Goal: Task Accomplishment & Management: Manage account settings

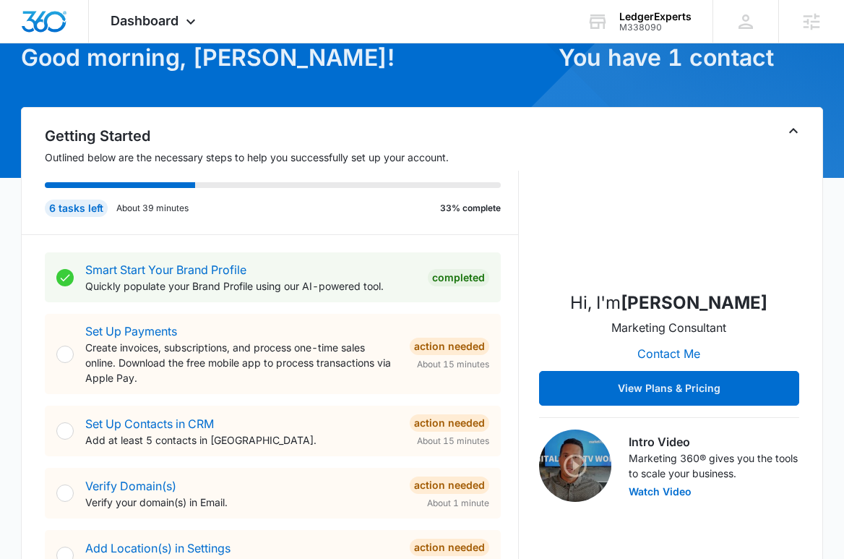
scroll to position [87, 0]
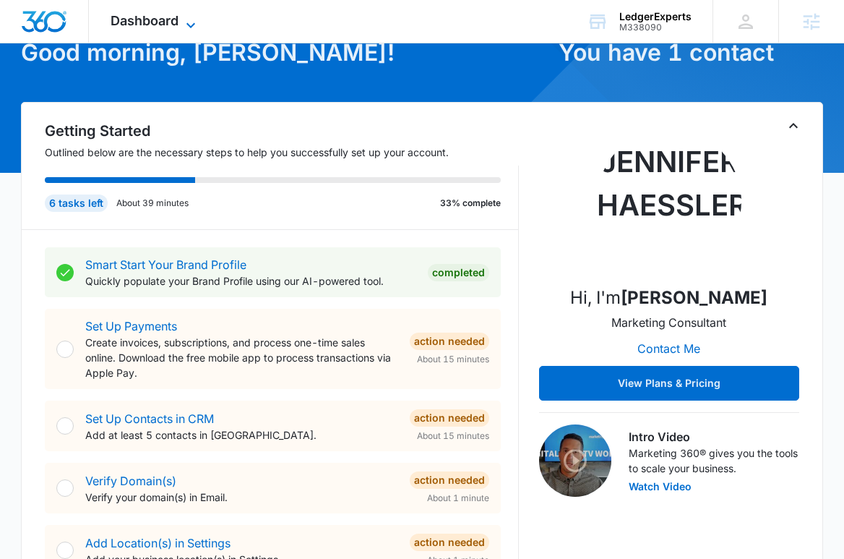
click at [142, 16] on span "Dashboard" at bounding box center [145, 20] width 68 height 15
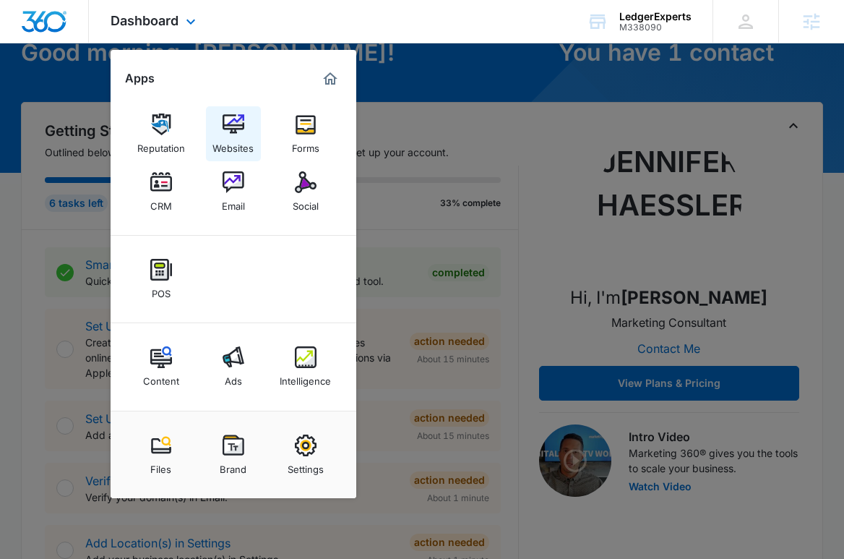
click at [221, 142] on div "Websites" at bounding box center [233, 144] width 41 height 19
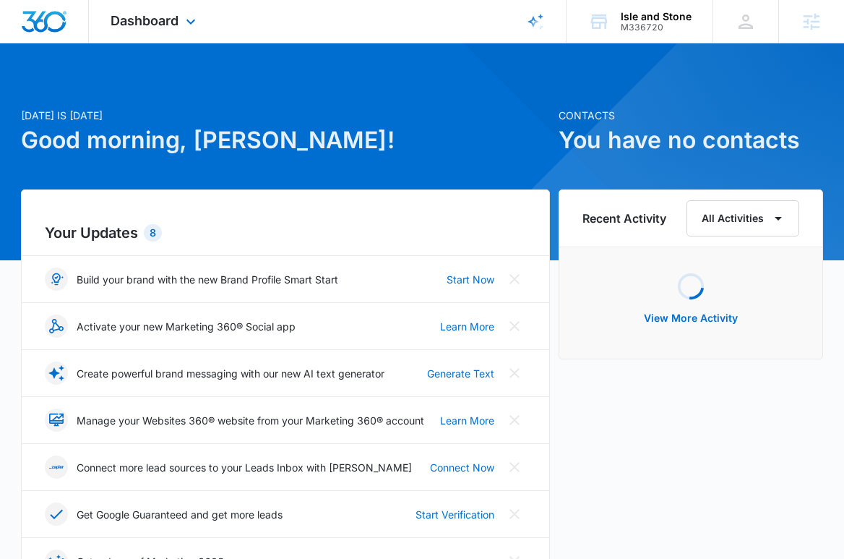
click at [159, 35] on div "Dashboard Apps Reputation Forms CRM Email Social Payments POS Content Ads Intel…" at bounding box center [155, 21] width 132 height 43
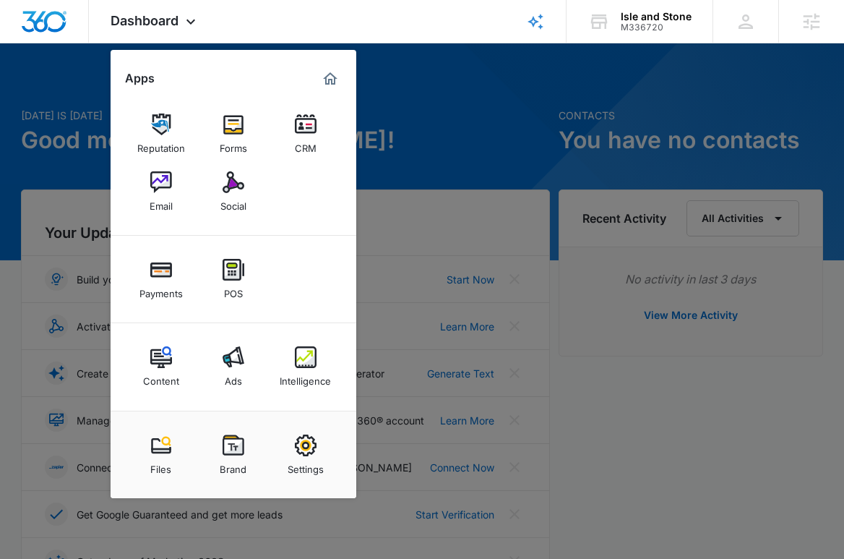
click at [441, 127] on div at bounding box center [422, 279] width 844 height 559
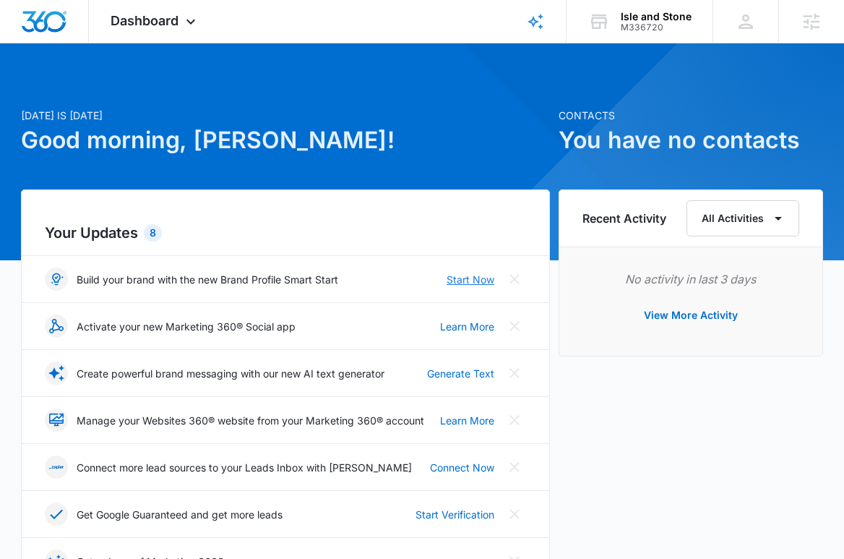
click at [479, 278] on link "Start Now" at bounding box center [471, 279] width 48 height 15
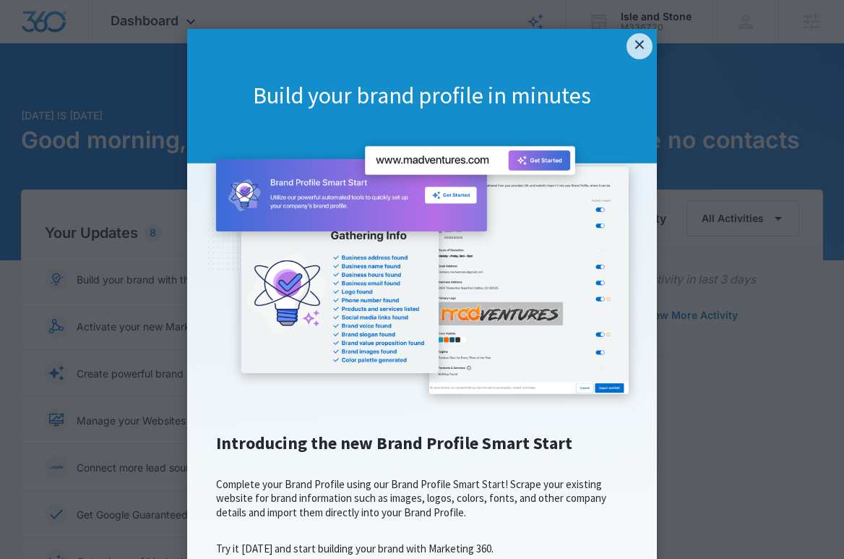
click at [645, 45] on link "×" at bounding box center [640, 46] width 26 height 26
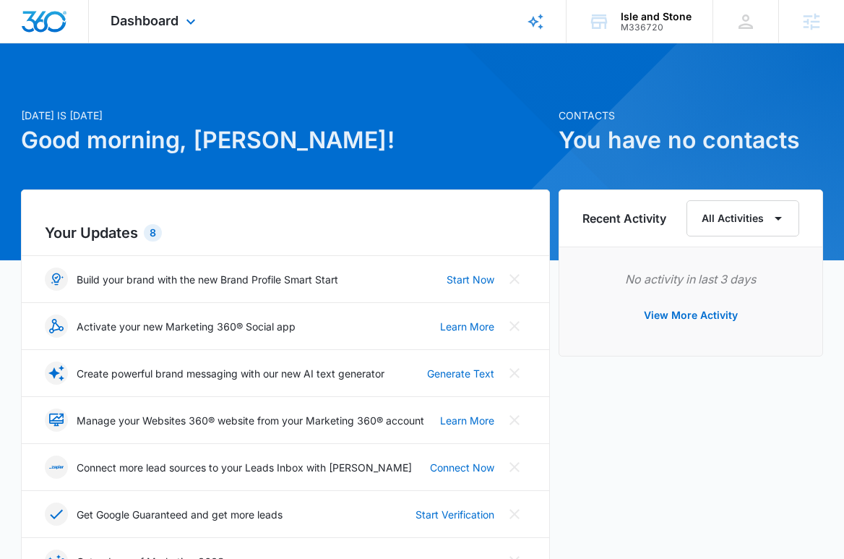
click at [171, 32] on div "Dashboard Apps Reputation Forms CRM Email Social Payments POS Content Ads Intel…" at bounding box center [155, 21] width 132 height 43
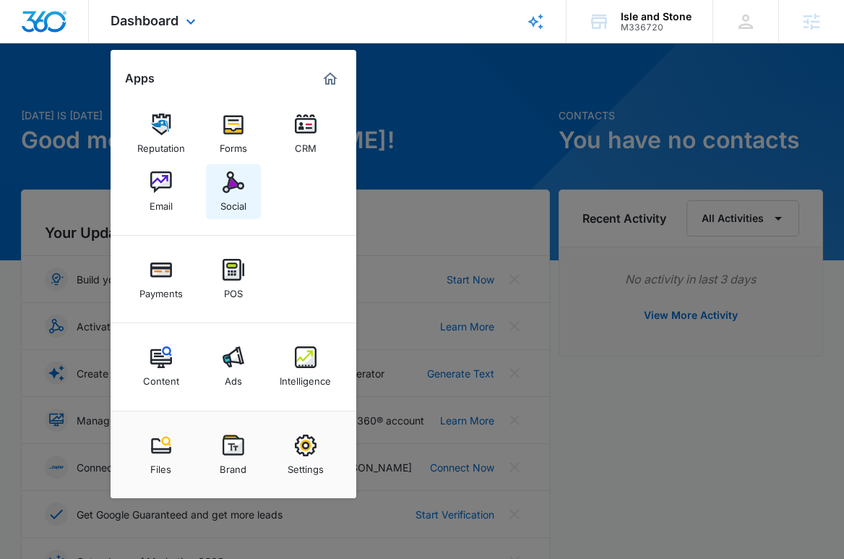
click at [234, 182] on img at bounding box center [234, 182] width 22 height 22
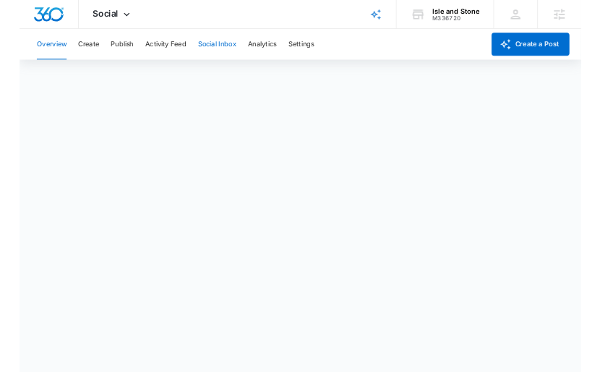
scroll to position [4, 0]
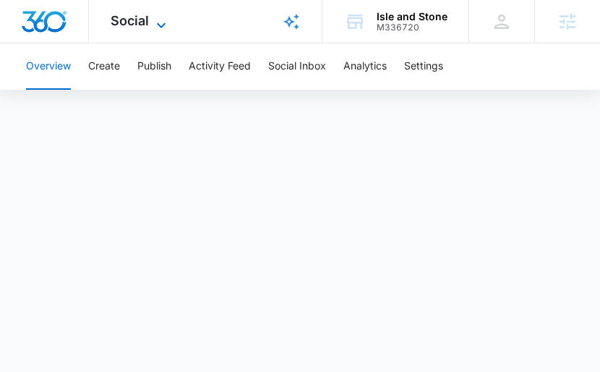
click at [165, 24] on icon at bounding box center [161, 25] width 17 height 17
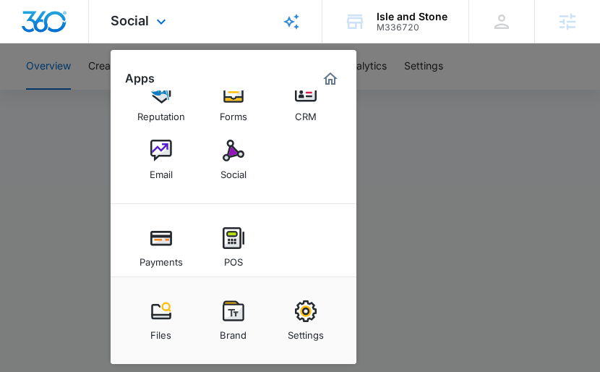
scroll to position [20, 0]
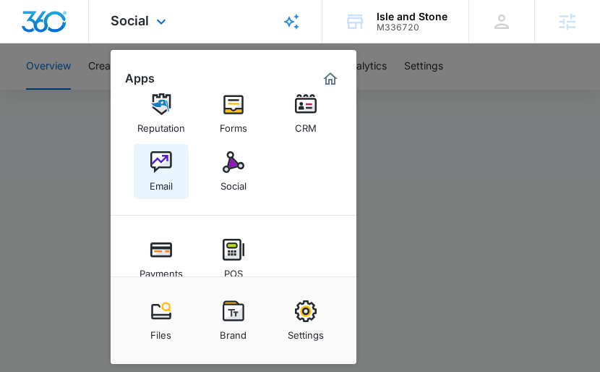
click at [167, 168] on img at bounding box center [161, 162] width 22 height 22
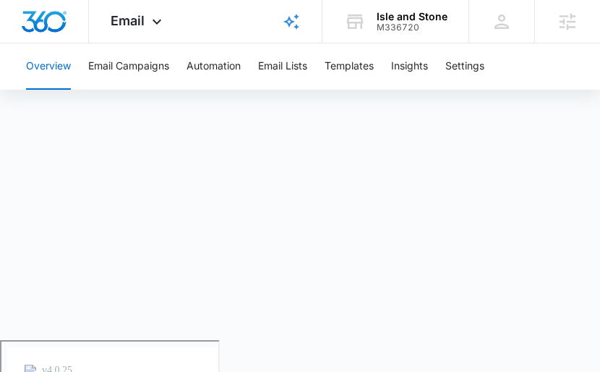
drag, startPoint x: 9, startPoint y: 367, endPoint x: -355, endPoint y: 568, distance: 415.8
click at [0, 372] on html "Email Apps Reputation Forms CRM Email Social Payments POS Content Ads Intellige…" at bounding box center [300, 186] width 600 height 372
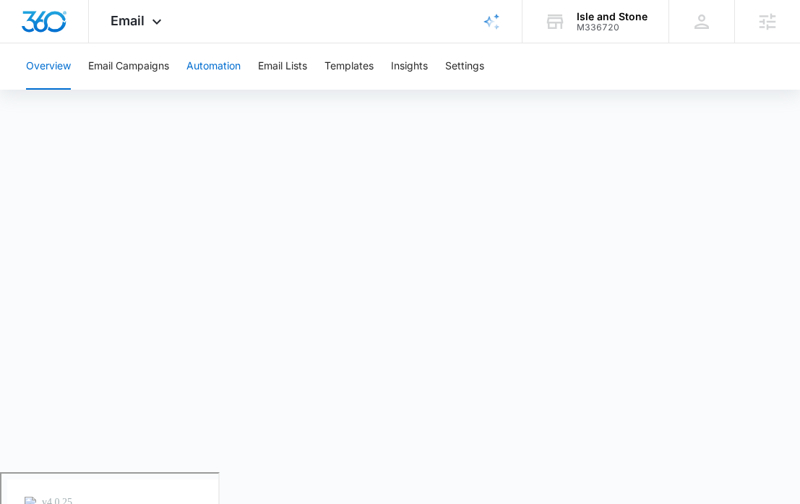
click at [223, 62] on button "Automation" at bounding box center [214, 66] width 54 height 46
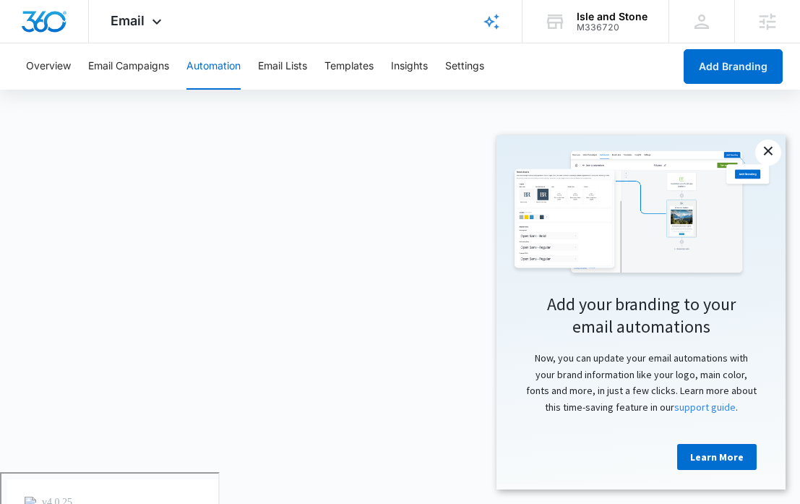
click at [772, 155] on link "×" at bounding box center [769, 153] width 26 height 26
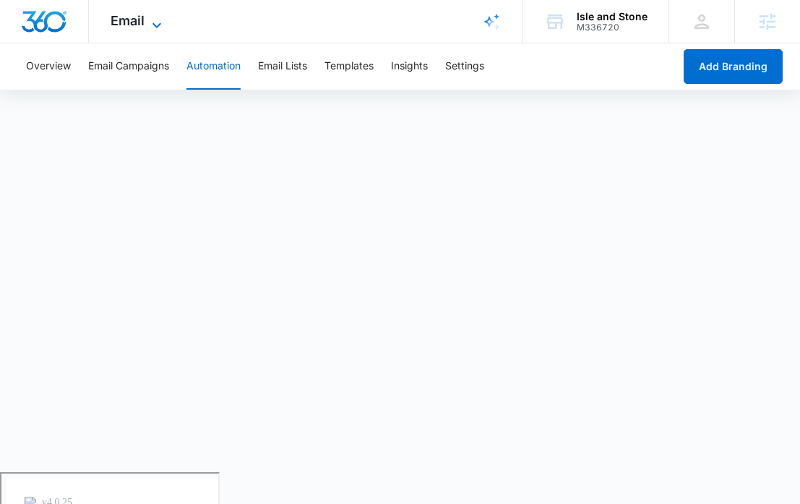
click at [161, 18] on icon at bounding box center [156, 25] width 17 height 17
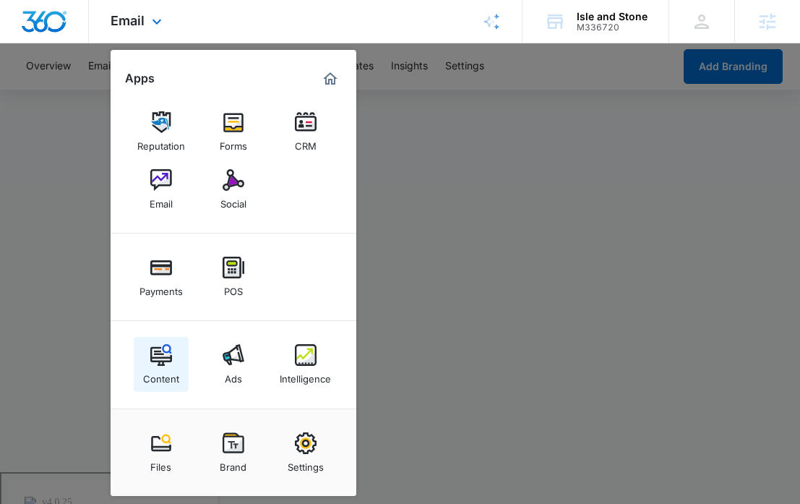
click at [173, 357] on link "Content" at bounding box center [161, 364] width 55 height 55
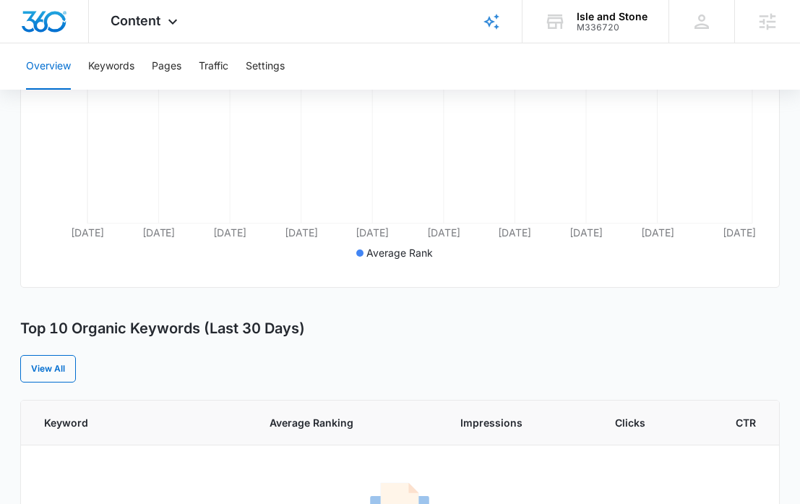
scroll to position [241, 0]
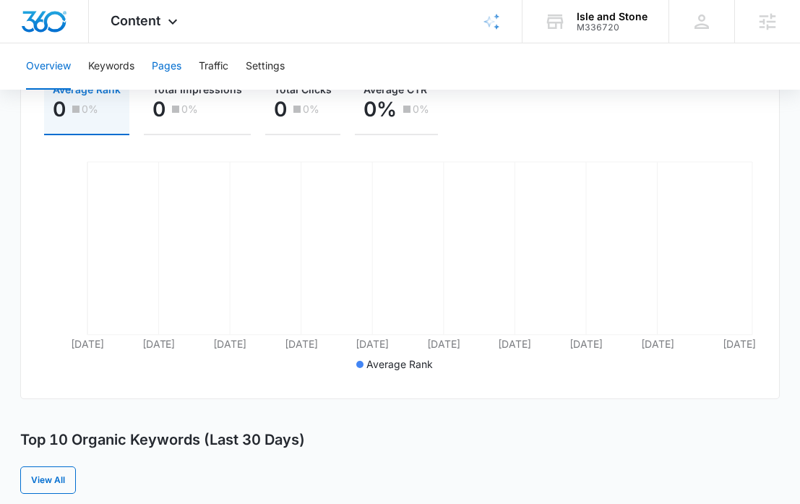
click at [166, 70] on button "Pages" at bounding box center [167, 66] width 30 height 46
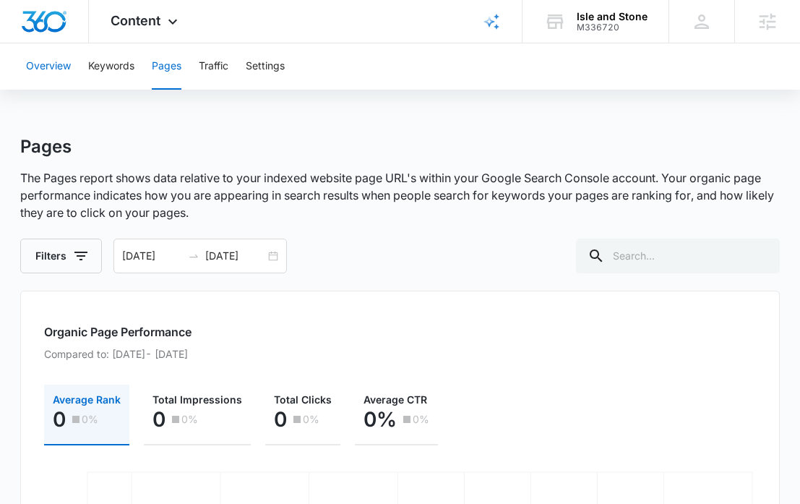
click at [57, 72] on button "Overview" at bounding box center [48, 66] width 45 height 46
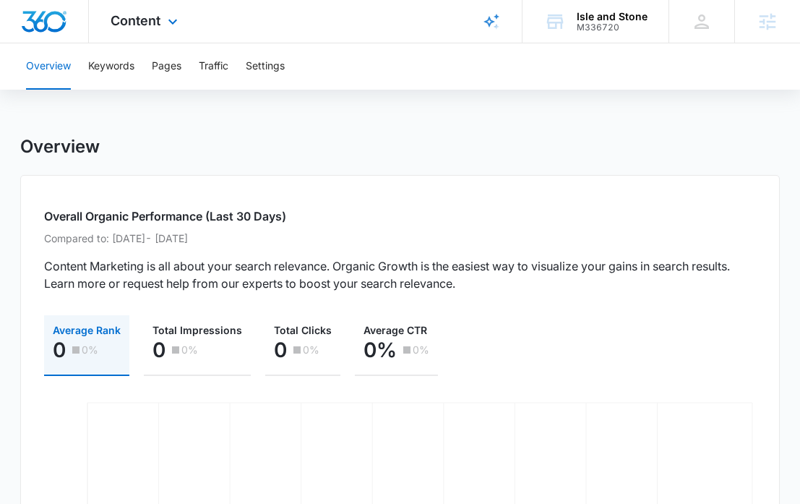
click at [147, 12] on div "Content Apps Reputation Forms CRM Email Social Payments POS Content Ads Intelli…" at bounding box center [146, 21] width 114 height 43
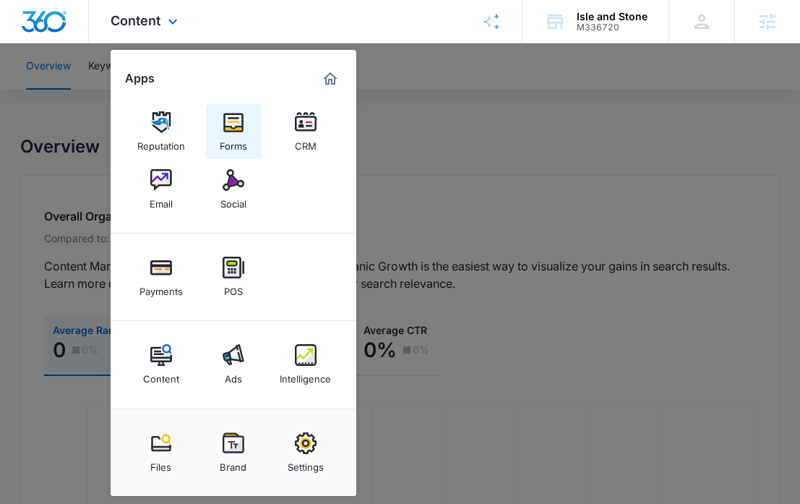
click at [239, 140] on div "Forms" at bounding box center [233, 142] width 27 height 19
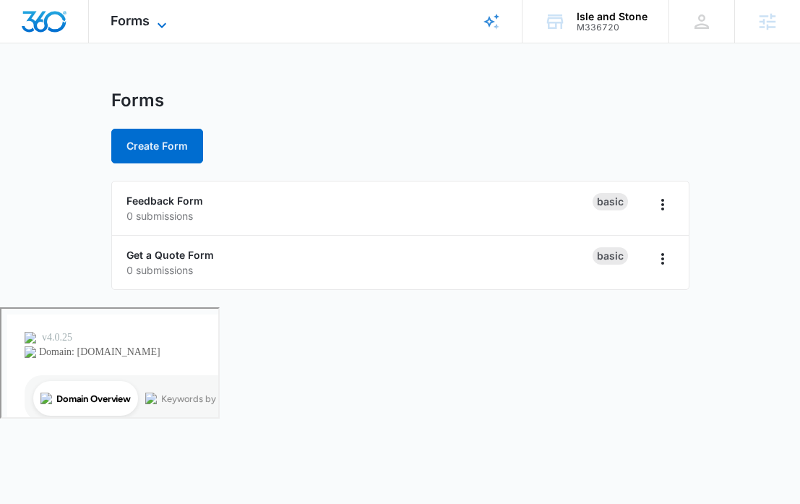
click at [161, 26] on icon at bounding box center [161, 25] width 17 height 17
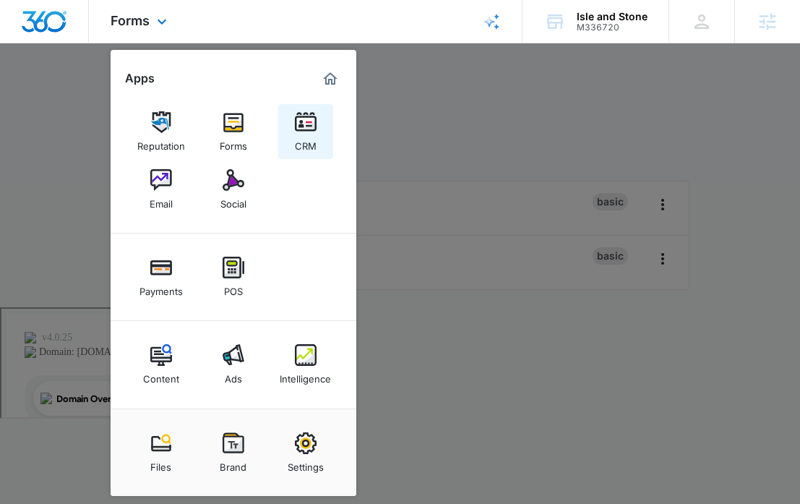
click at [312, 152] on link "CRM" at bounding box center [305, 131] width 55 height 55
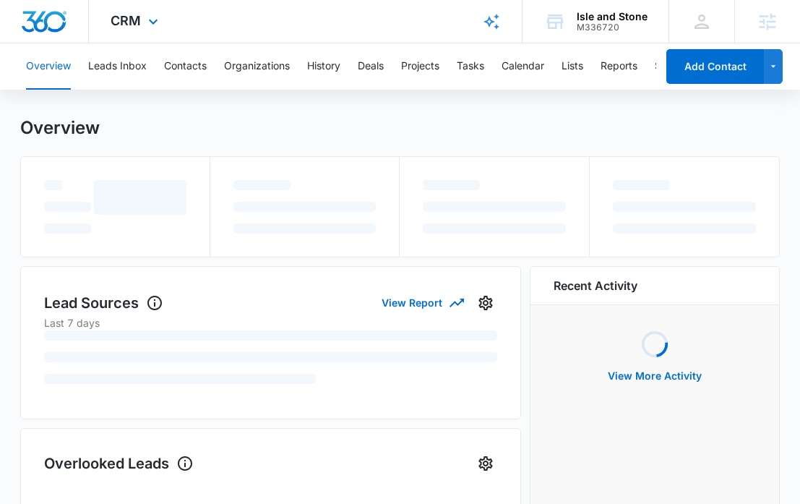
scroll to position [22, 0]
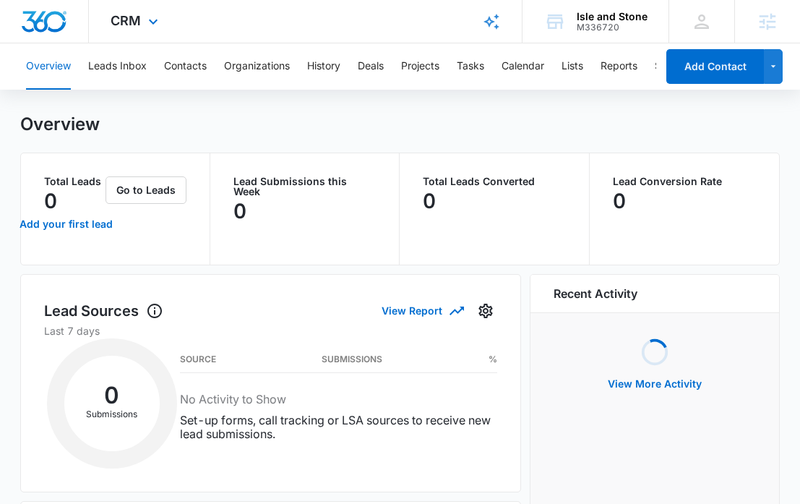
click at [166, 27] on div "CRM Apps Reputation Forms CRM Email Social Payments POS Content Ads Intelligenc…" at bounding box center [136, 21] width 95 height 43
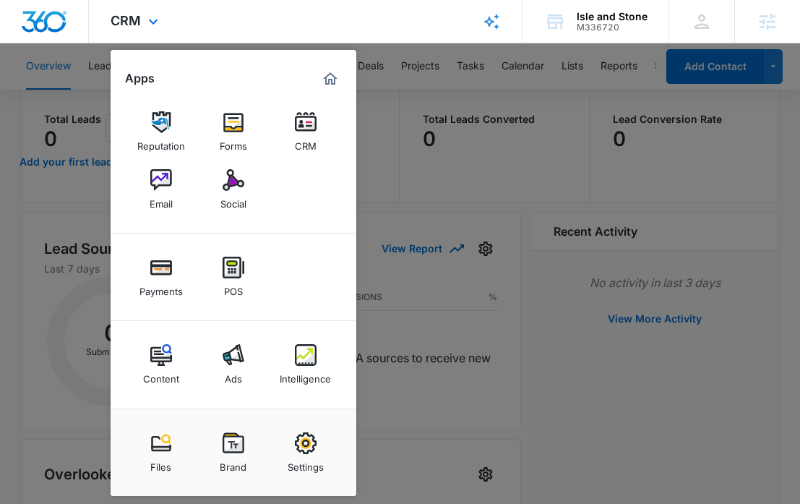
scroll to position [86, 0]
click at [148, 347] on link "Content" at bounding box center [161, 364] width 55 height 55
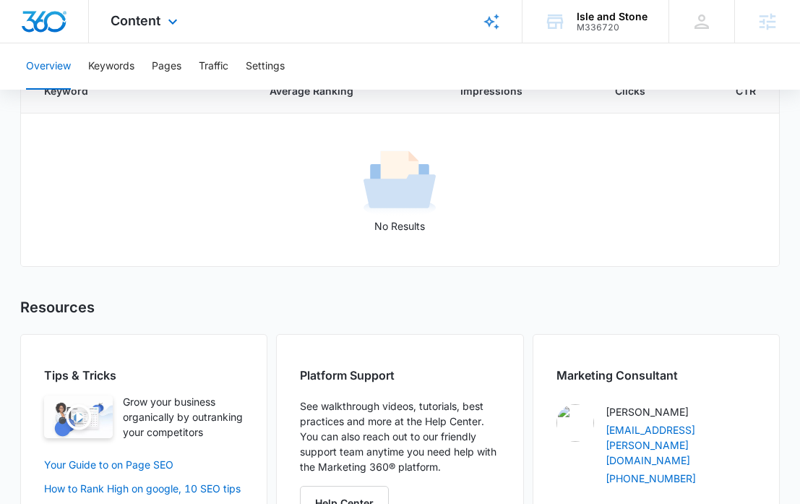
scroll to position [788, 0]
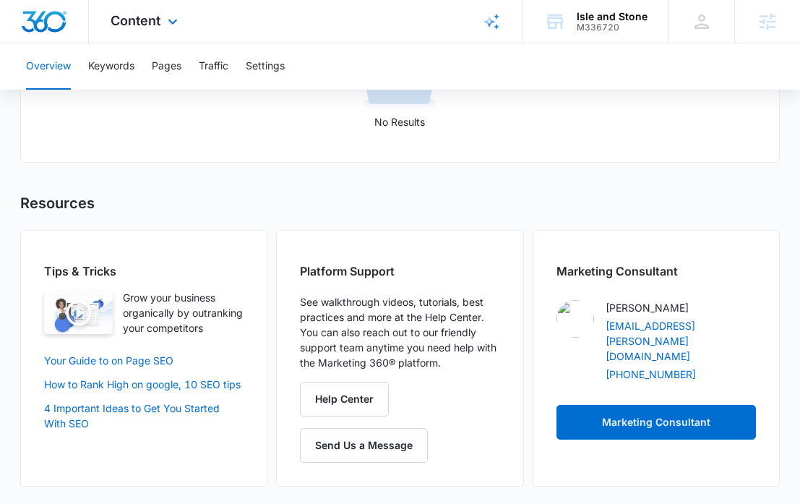
click at [163, 14] on div "Content Apps Reputation Forms CRM Email Social Payments POS Content Ads Intelli…" at bounding box center [146, 21] width 114 height 43
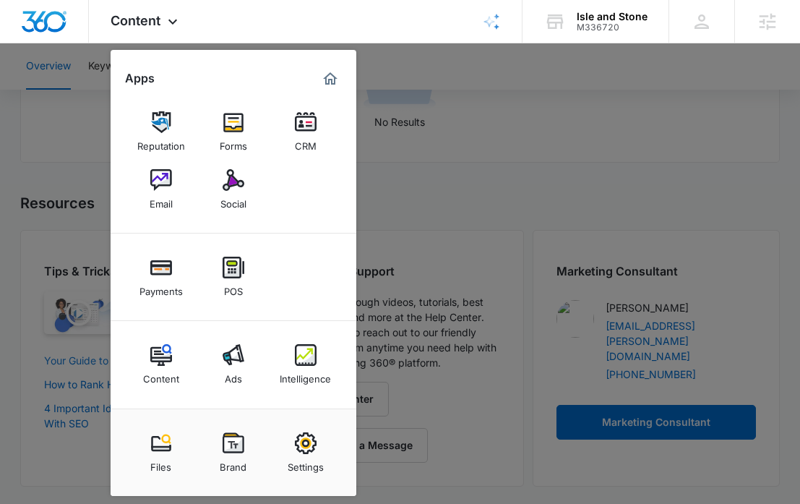
click at [155, 359] on img at bounding box center [161, 355] width 22 height 22
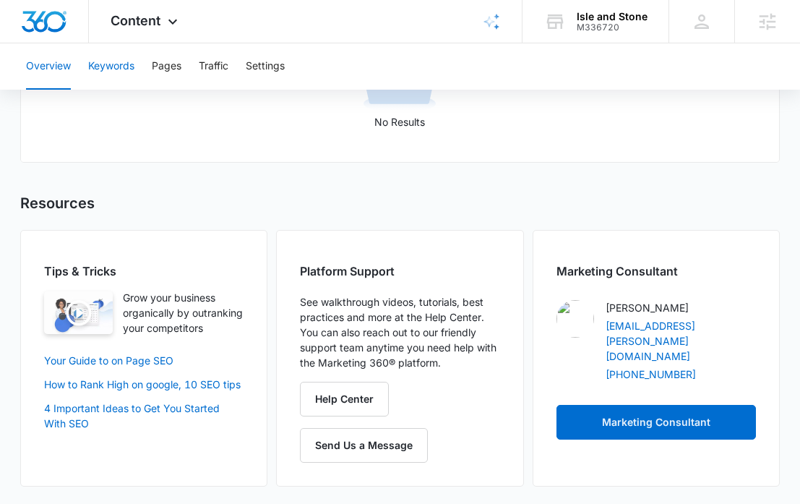
click at [126, 67] on button "Keywords" at bounding box center [111, 66] width 46 height 46
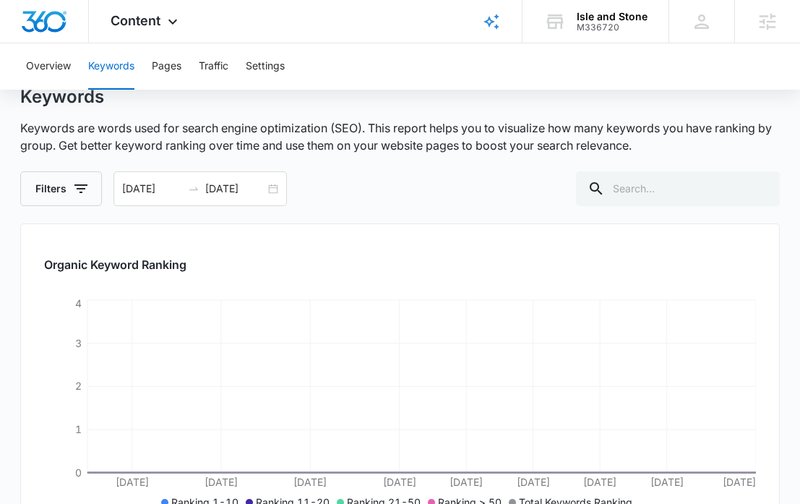
scroll to position [33, 0]
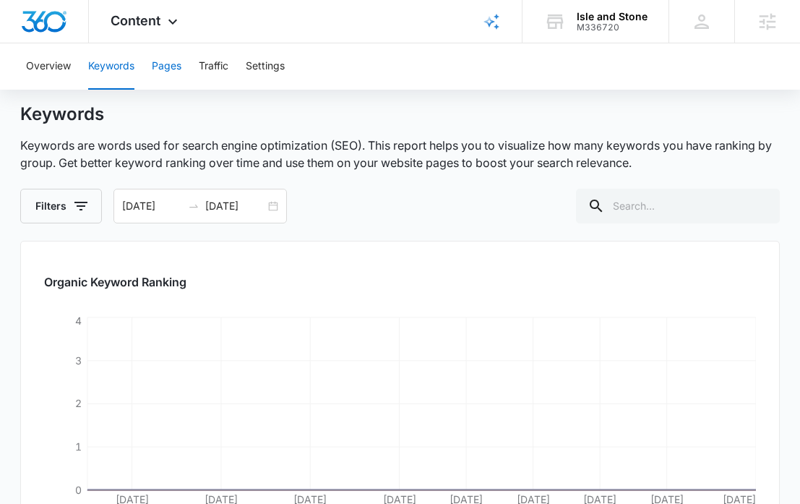
click at [172, 70] on button "Pages" at bounding box center [167, 66] width 30 height 46
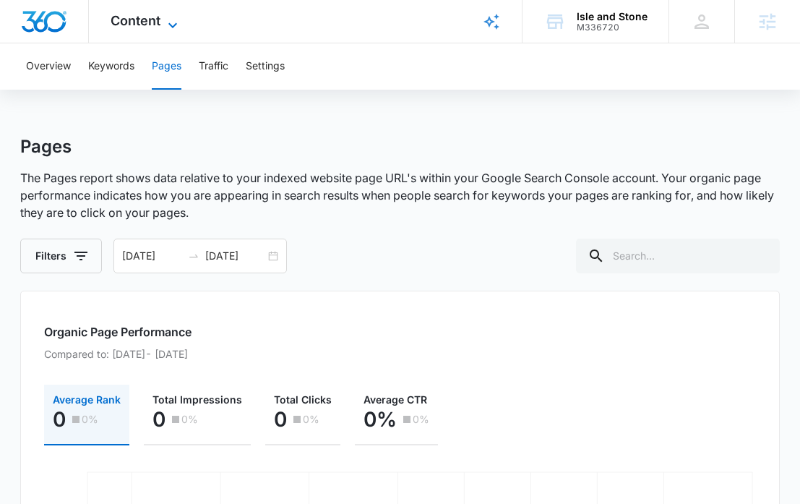
click at [164, 23] on icon at bounding box center [172, 25] width 17 height 17
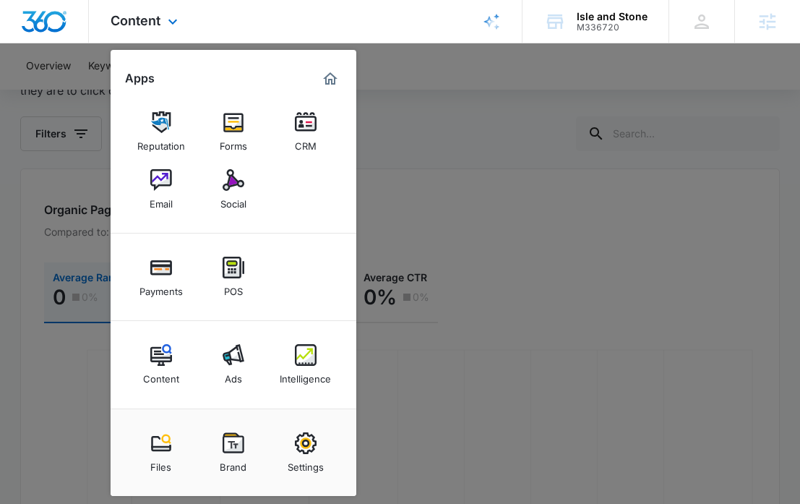
scroll to position [124, 0]
click at [379, 236] on div at bounding box center [400, 252] width 800 height 504
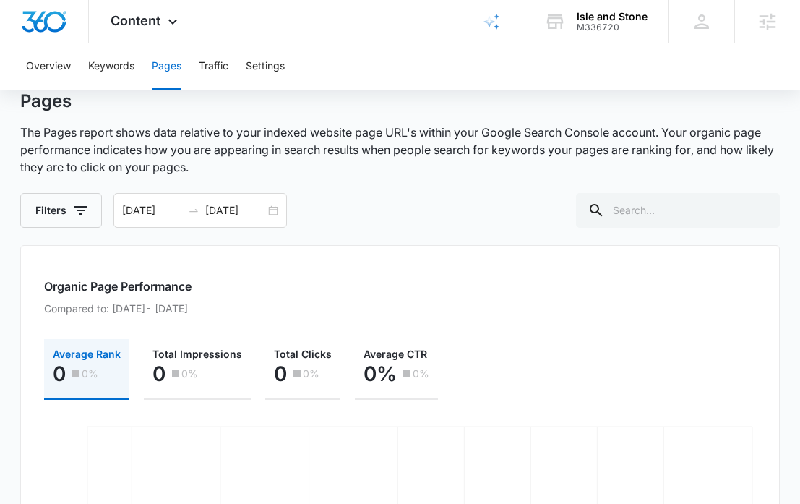
scroll to position [0, 0]
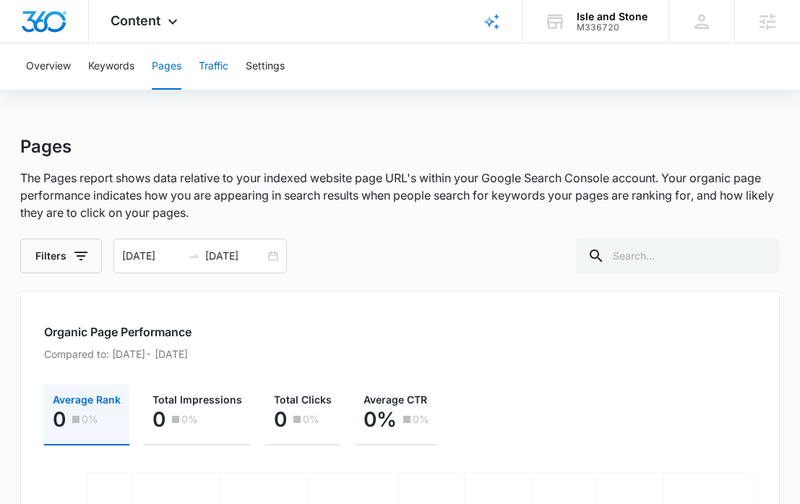
click at [208, 59] on button "Traffic" at bounding box center [214, 66] width 30 height 46
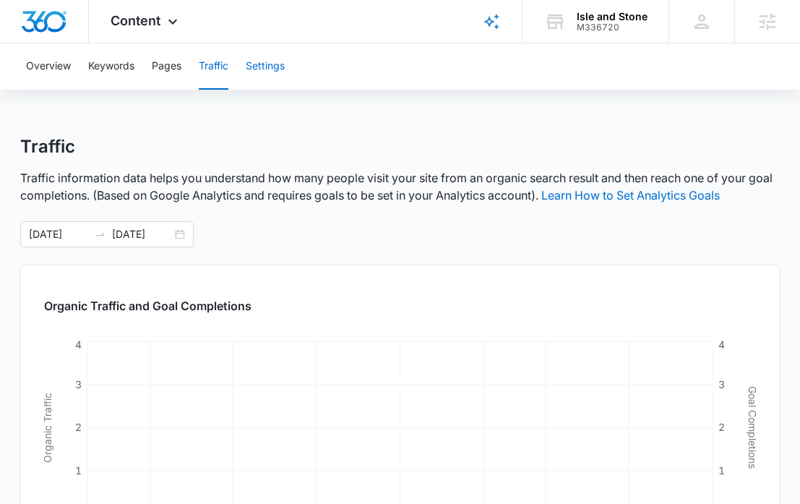
click at [255, 77] on button "Settings" at bounding box center [265, 66] width 39 height 46
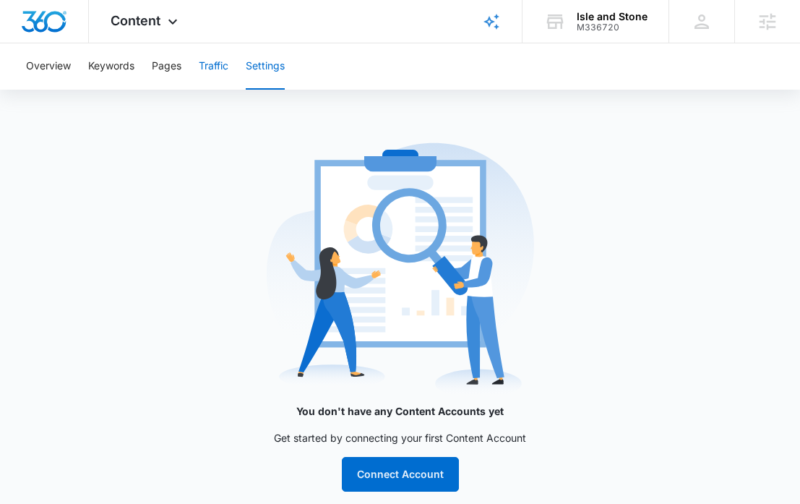
click at [210, 65] on button "Traffic" at bounding box center [214, 66] width 30 height 46
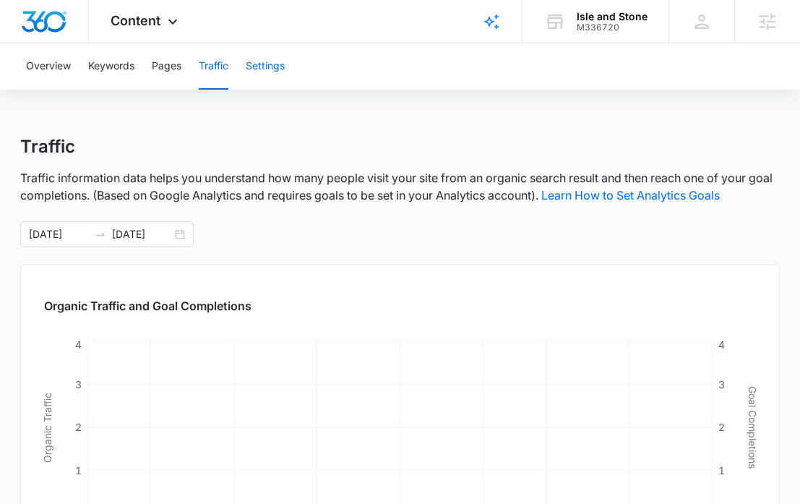
click at [278, 63] on button "Settings" at bounding box center [265, 66] width 39 height 46
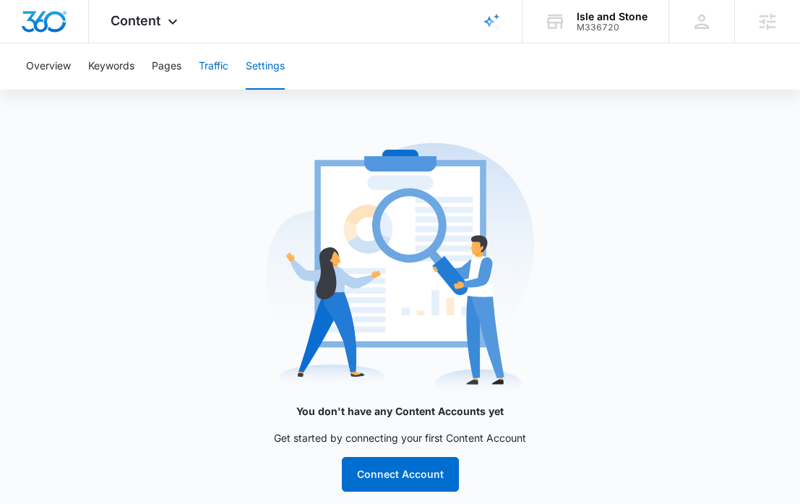
click at [213, 65] on button "Traffic" at bounding box center [214, 66] width 30 height 46
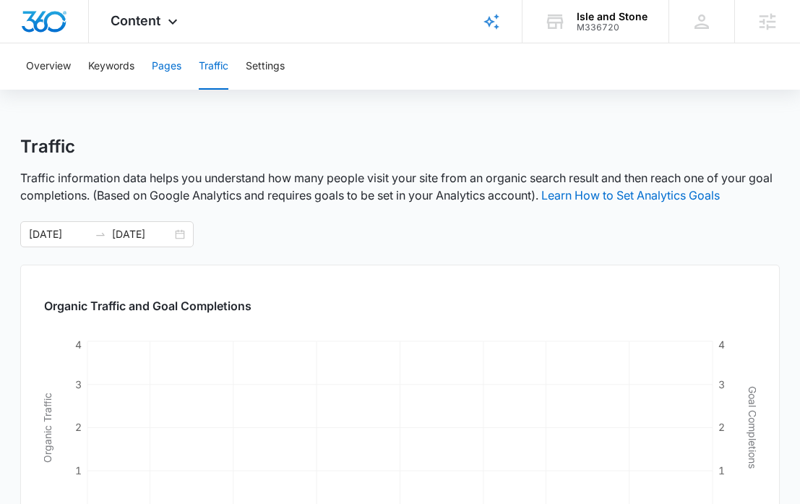
click at [179, 66] on button "Pages" at bounding box center [167, 66] width 30 height 46
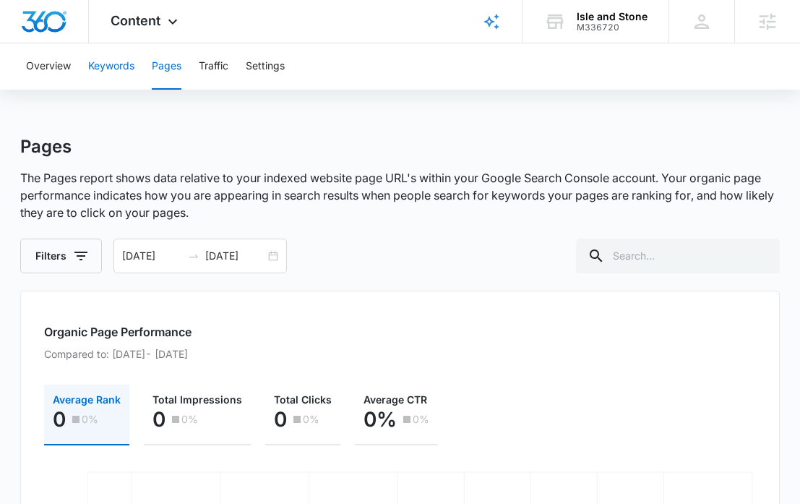
click at [132, 69] on button "Keywords" at bounding box center [111, 66] width 46 height 46
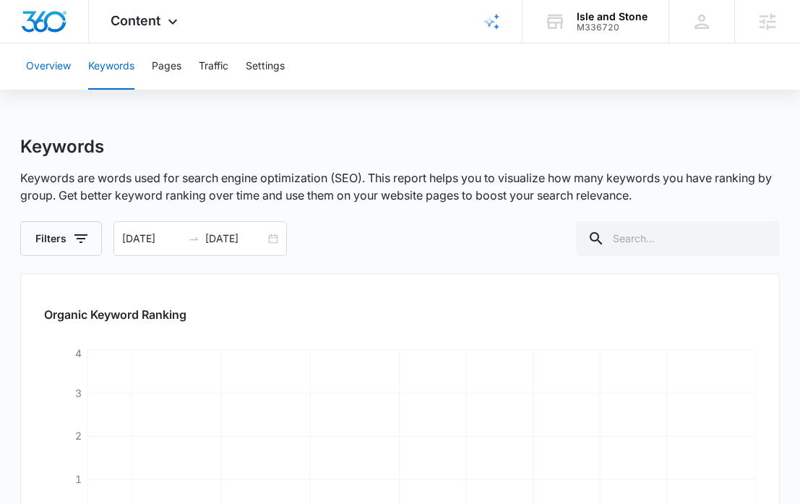
click at [59, 66] on button "Overview" at bounding box center [48, 66] width 45 height 46
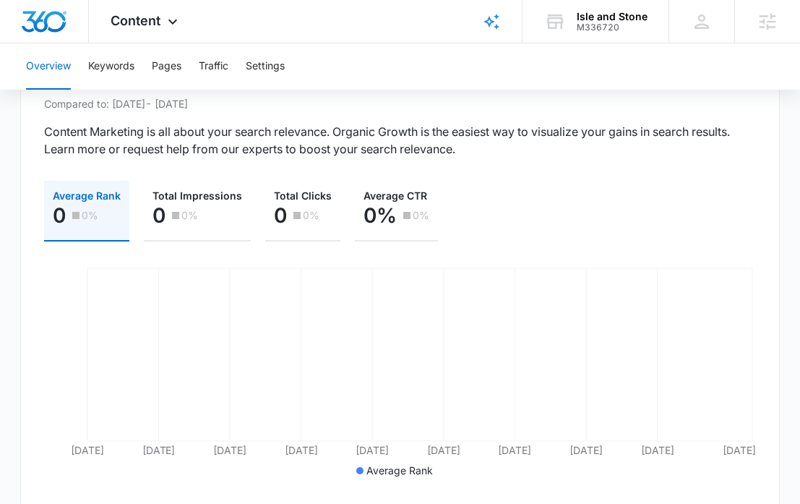
scroll to position [141, 0]
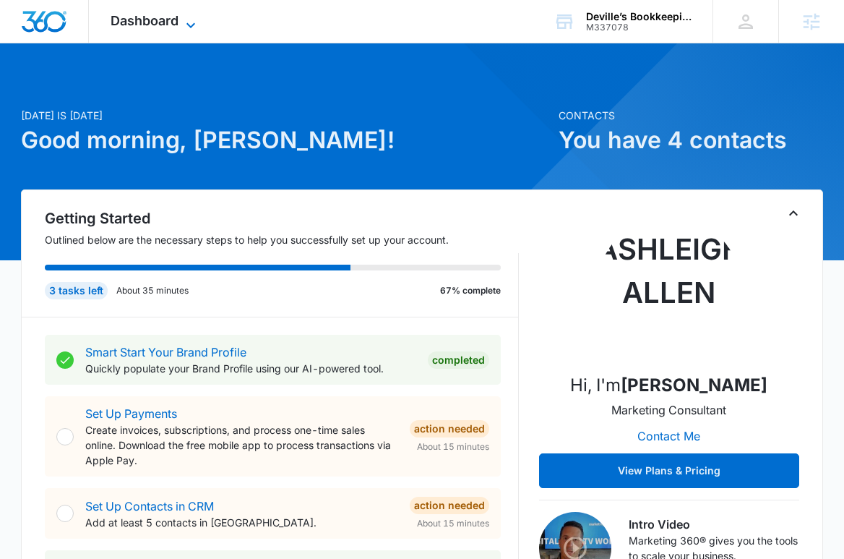
click at [179, 25] on span "Dashboard" at bounding box center [145, 20] width 68 height 15
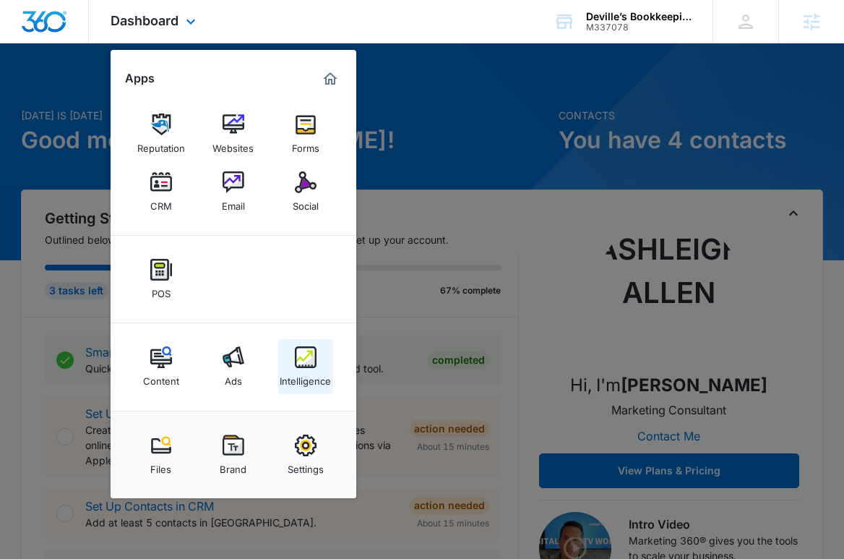
click at [307, 372] on div "Intelligence" at bounding box center [305, 377] width 51 height 19
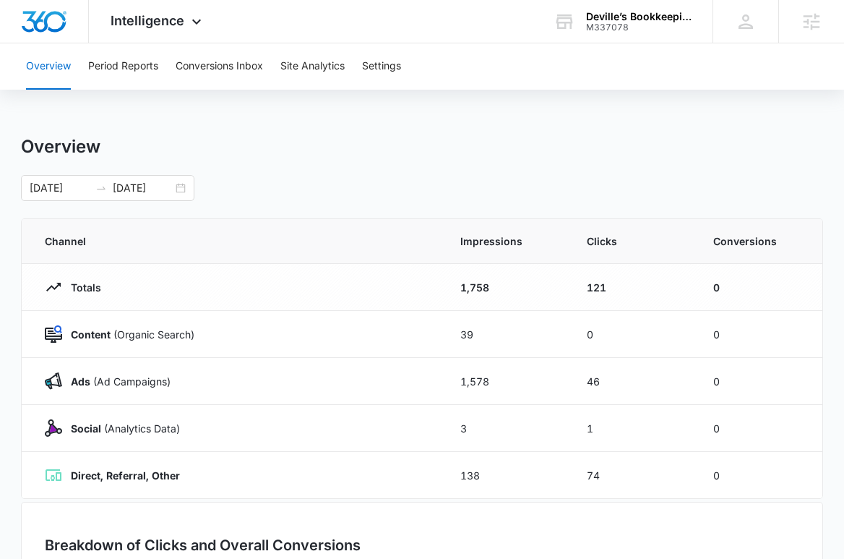
drag, startPoint x: 2, startPoint y: 548, endPoint x: 28, endPoint y: 540, distance: 27.2
click at [28, 542] on main "Overview 09/14/2025 10/14/2025 Channel Impressions Clicks Conversions Totals 1,…" at bounding box center [422, 515] width 844 height 759
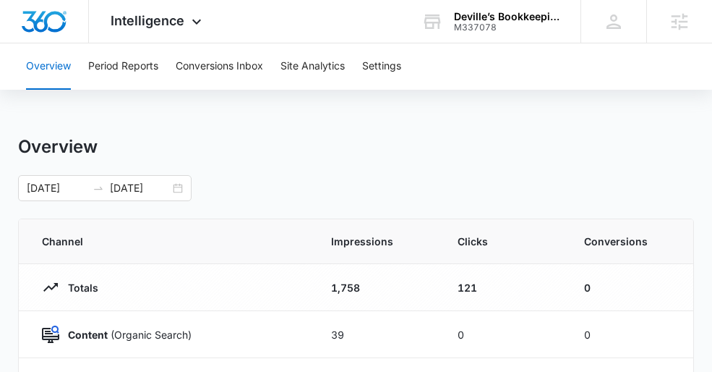
click at [520, 223] on th "Clicks" at bounding box center [503, 241] width 127 height 45
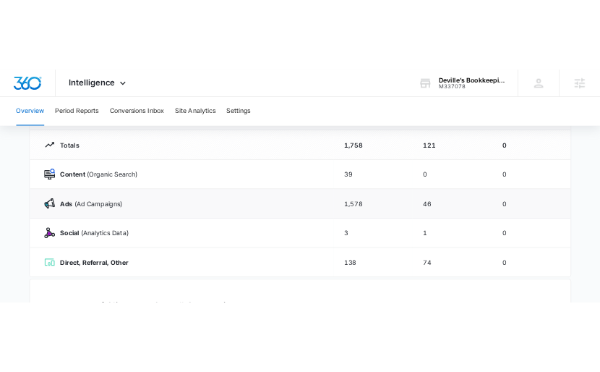
scroll to position [151, 0]
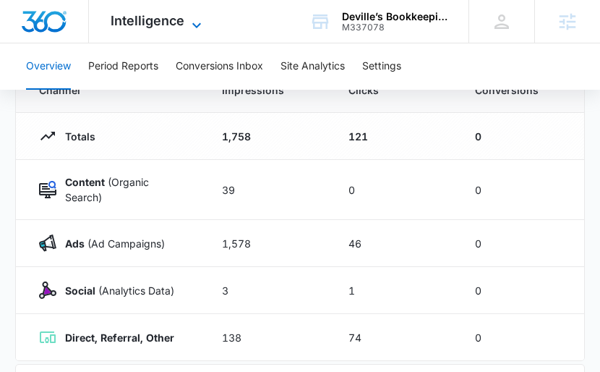
click at [153, 27] on span "Intelligence" at bounding box center [148, 20] width 74 height 15
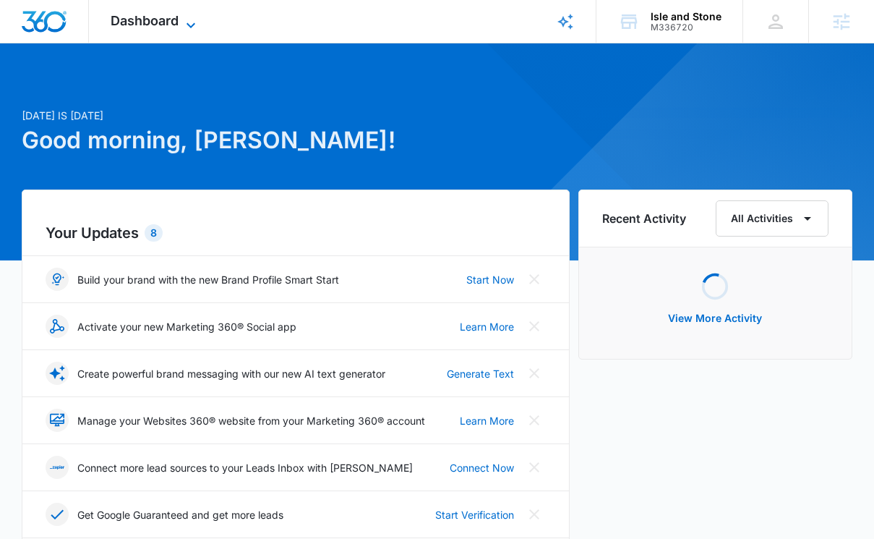
click at [171, 19] on span "Dashboard" at bounding box center [145, 20] width 68 height 15
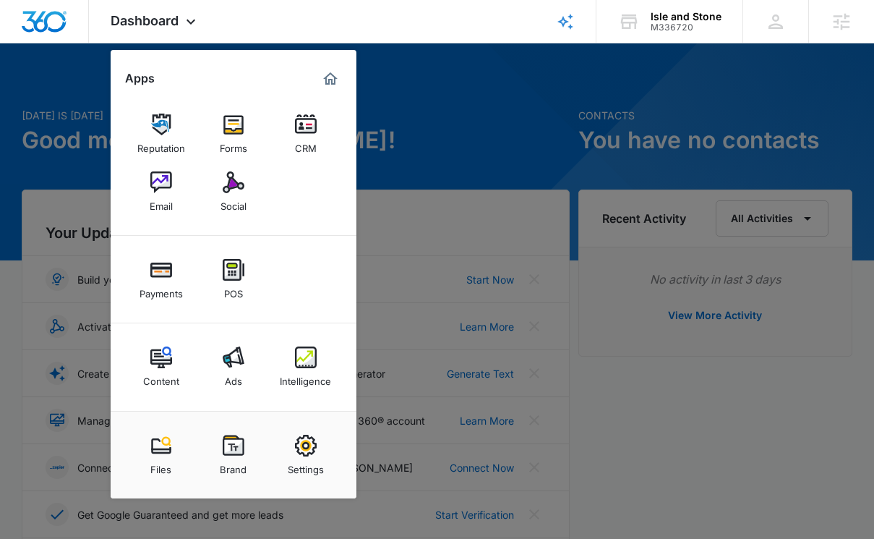
click at [214, 202] on link "Social" at bounding box center [233, 191] width 55 height 55
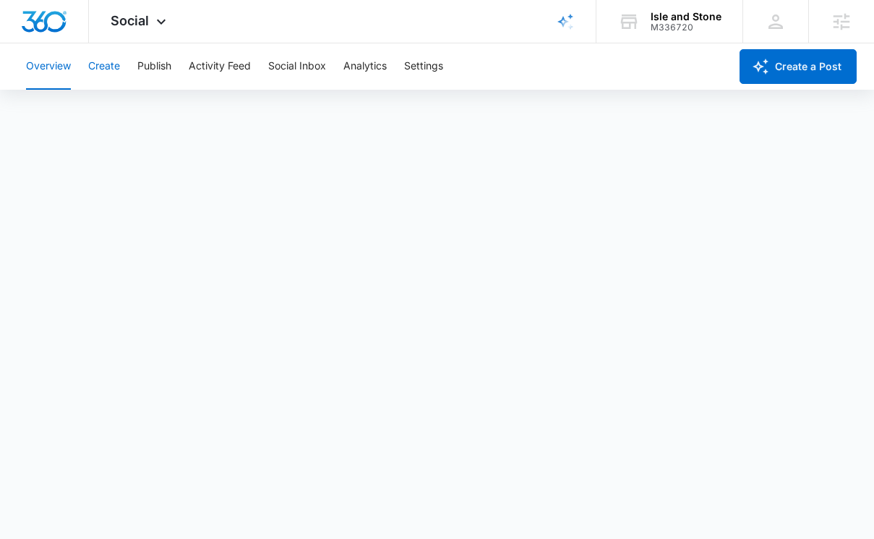
click at [93, 69] on button "Create" at bounding box center [104, 66] width 32 height 46
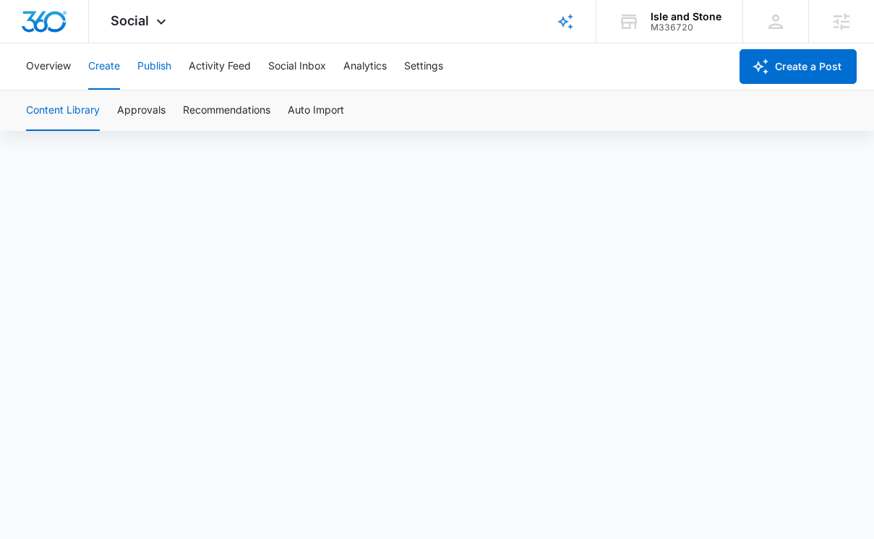
click at [163, 76] on button "Publish" at bounding box center [154, 66] width 34 height 46
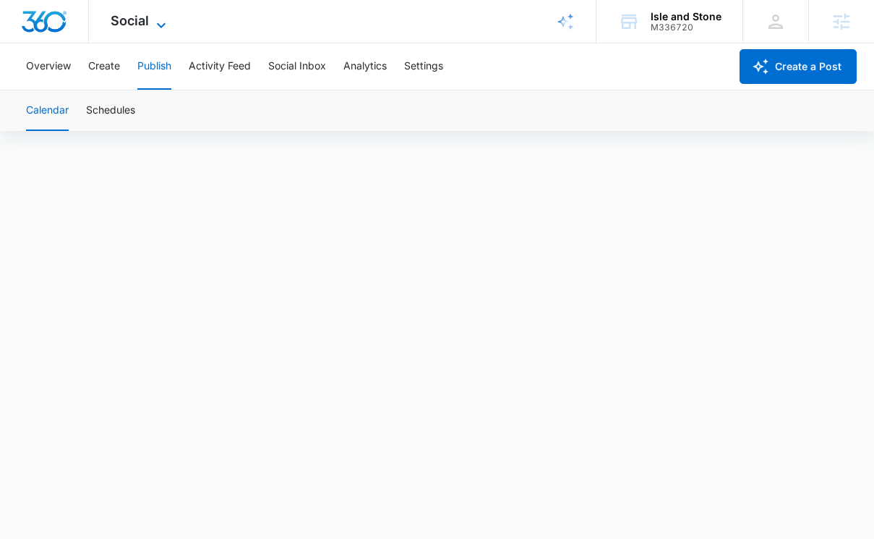
click at [121, 23] on span "Social" at bounding box center [130, 20] width 38 height 15
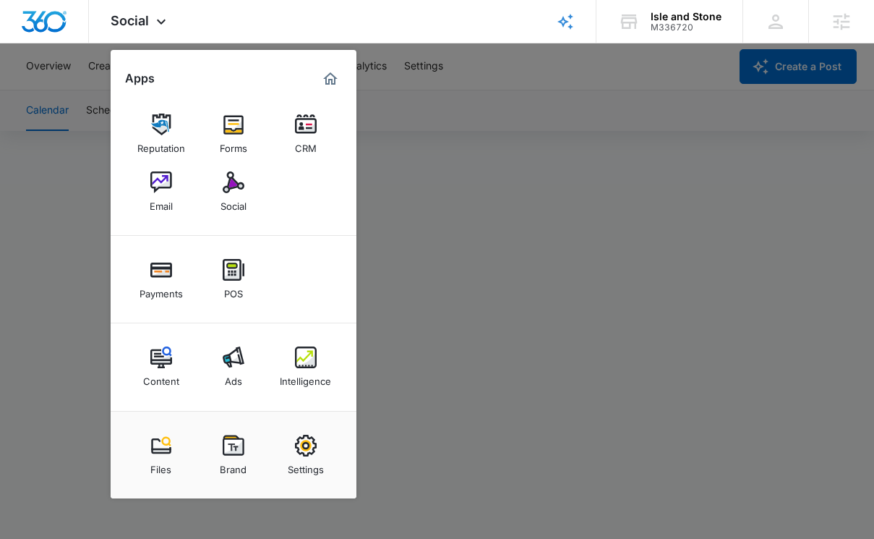
click at [445, 133] on div at bounding box center [437, 269] width 874 height 539
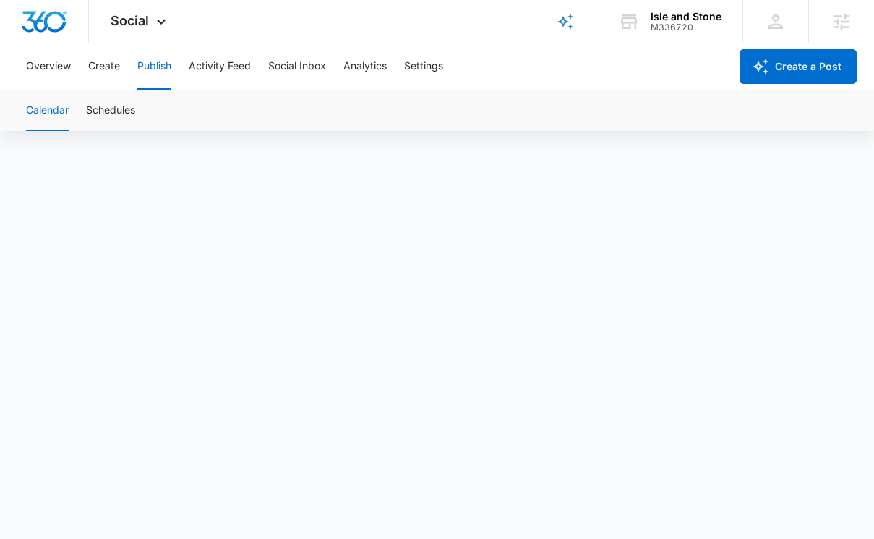
scroll to position [8, 0]
